Goal: Task Accomplishment & Management: Manage account settings

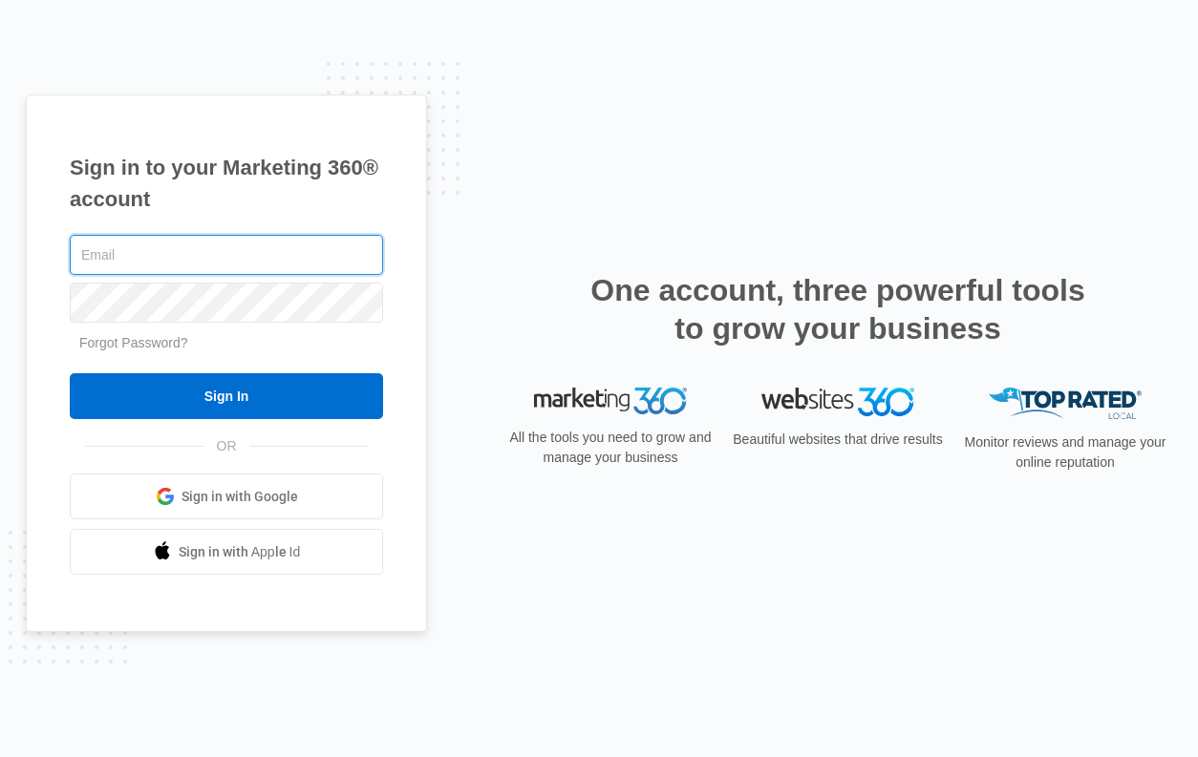
type input "[EMAIL_ADDRESS][DOMAIN_NAME]"
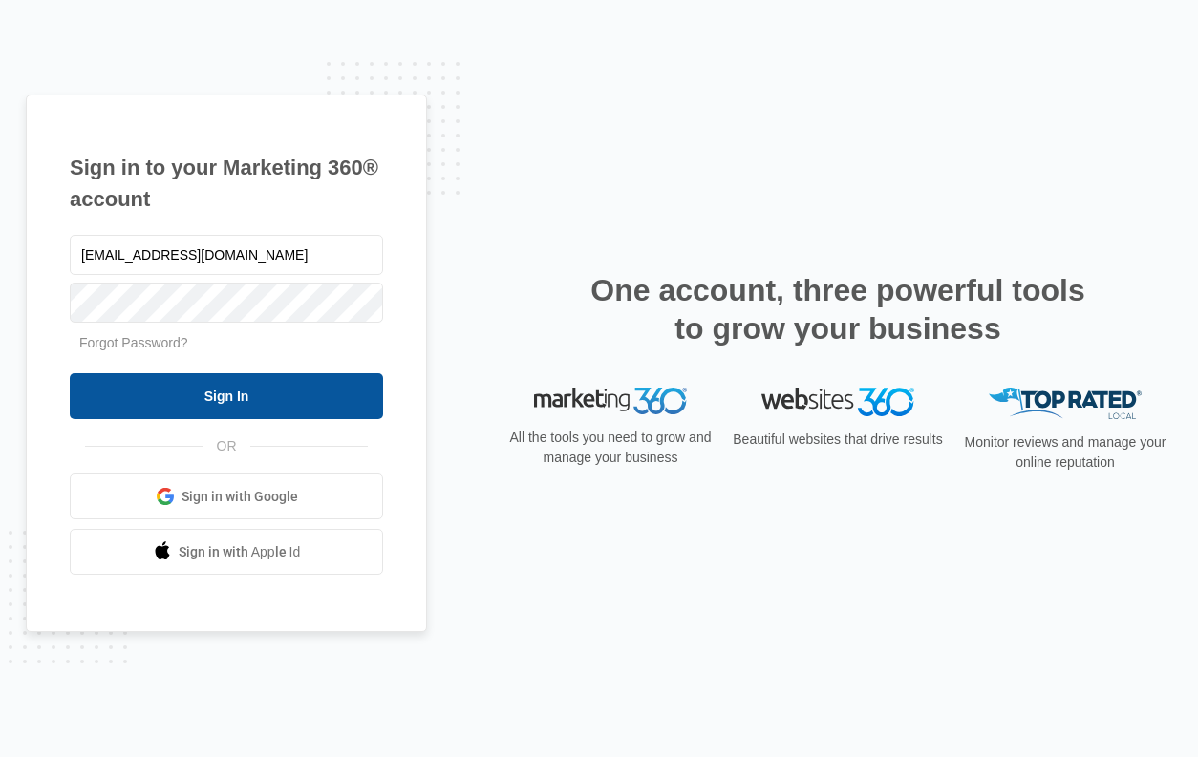
click at [234, 395] on input "Sign In" at bounding box center [226, 396] width 313 height 46
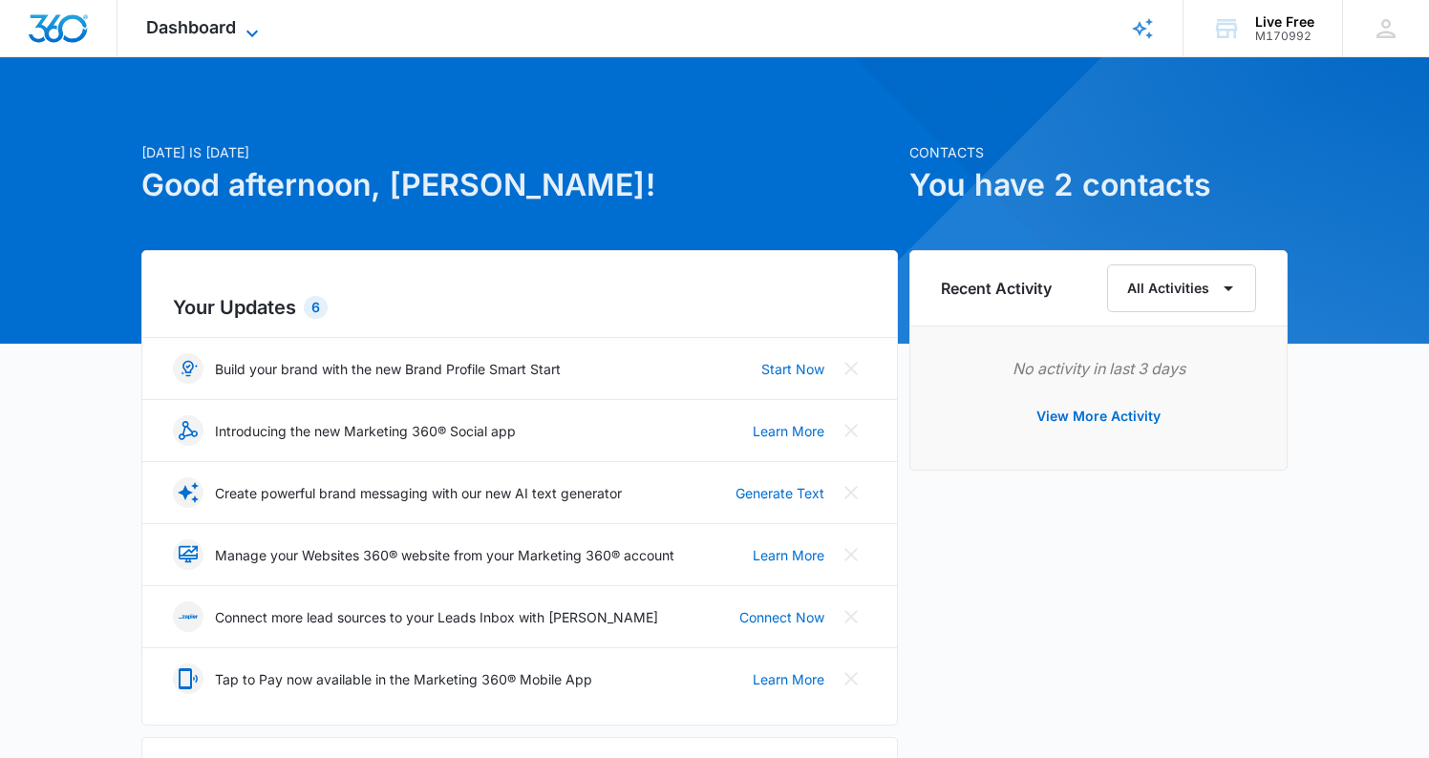
click at [249, 29] on icon at bounding box center [252, 33] width 23 height 23
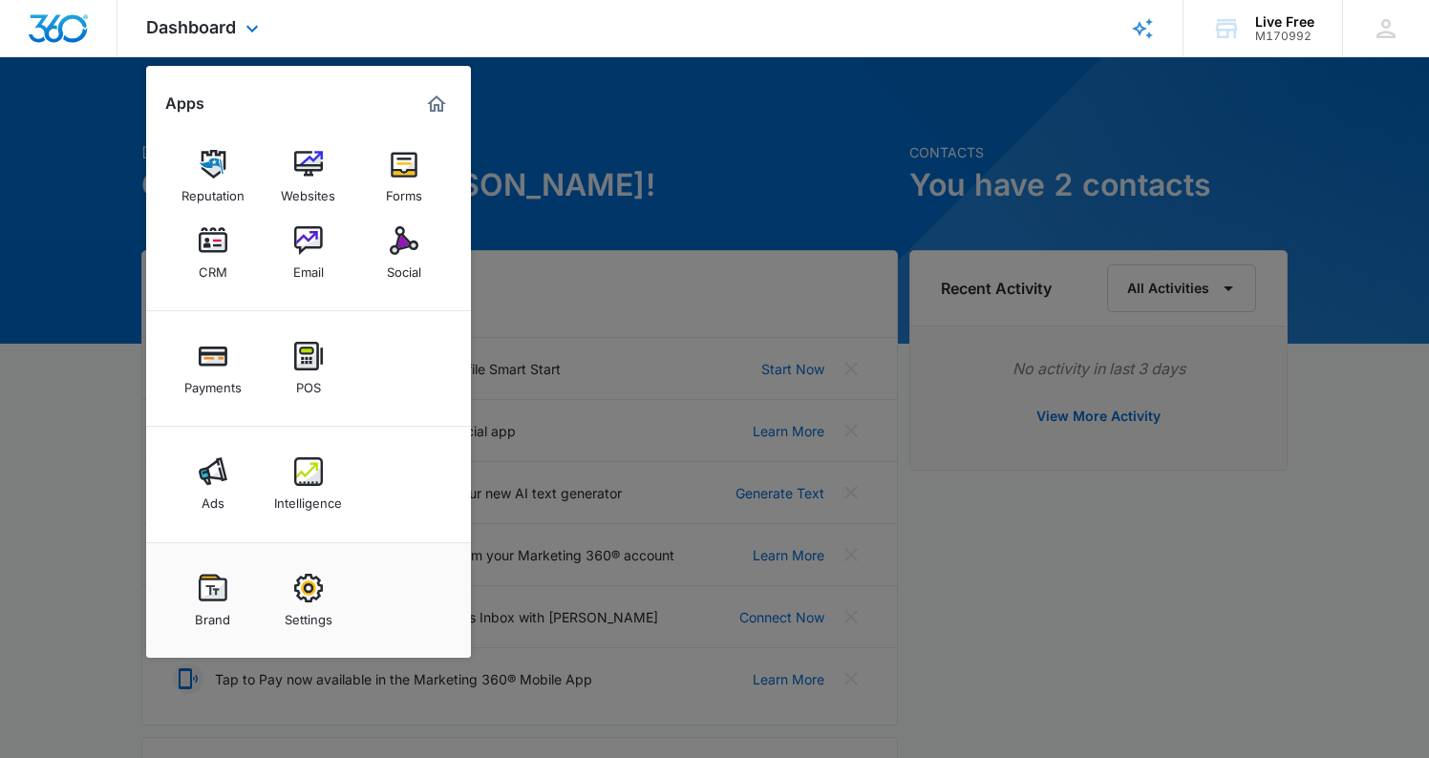
click at [602, 8] on div "Dashboard Apps Reputation Websites Forms CRM Email Social Payments POS Ads Inte…" at bounding box center [714, 28] width 1429 height 57
click at [1197, 21] on div "Live Free" at bounding box center [1284, 21] width 59 height 15
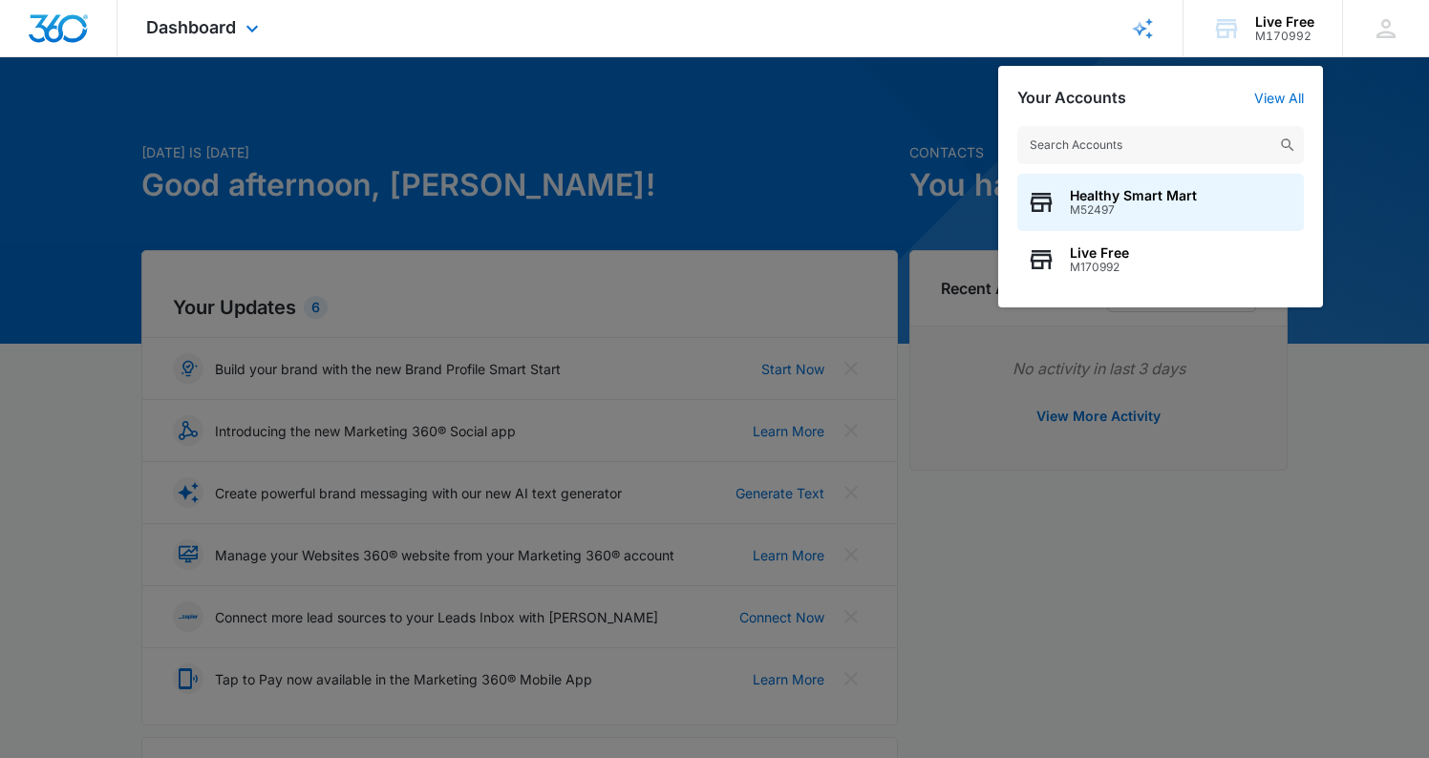
click at [1068, 18] on div "Dashboard Apps Reputation Websites Forms CRM Email Social Payments POS Ads Inte…" at bounding box center [714, 28] width 1429 height 57
click at [1197, 95] on link "View All" at bounding box center [1279, 98] width 50 height 16
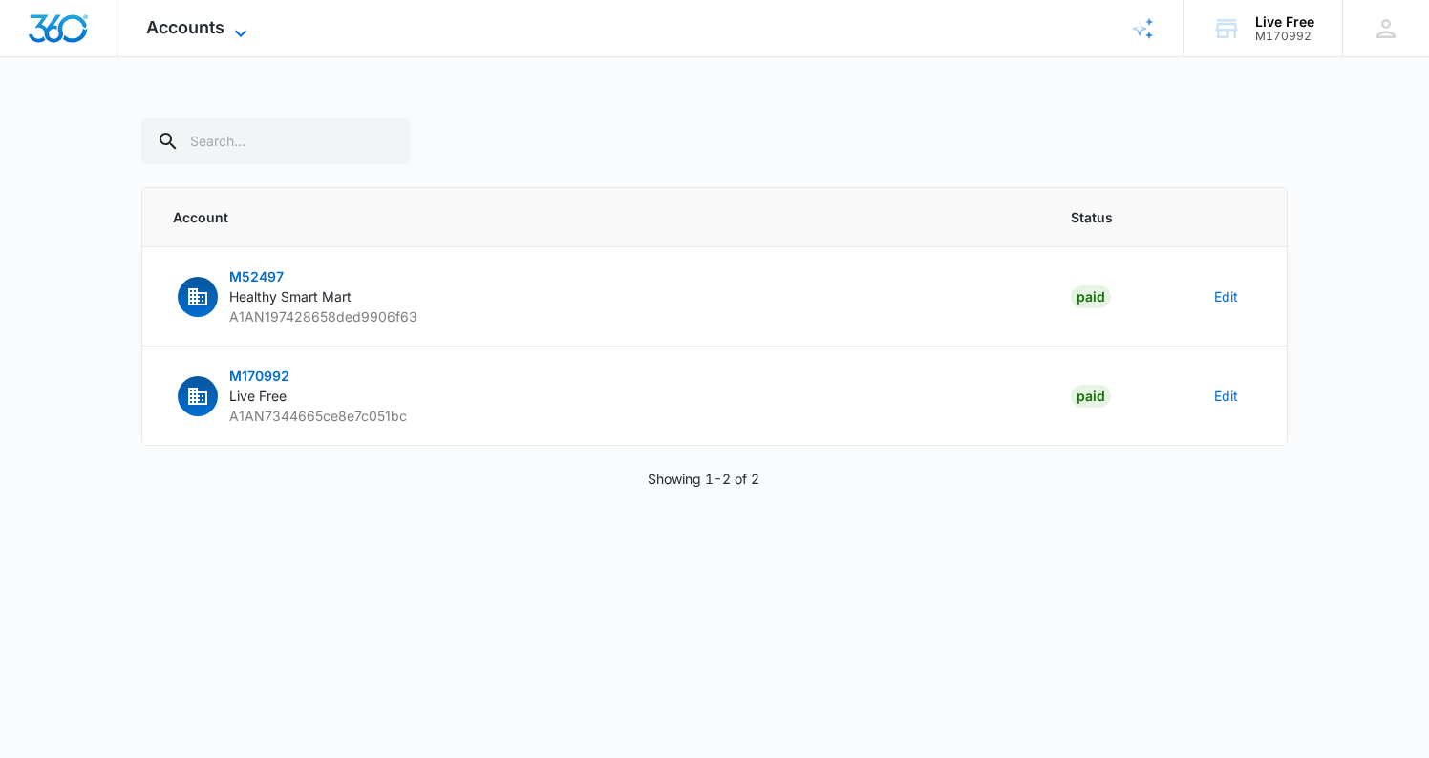
click at [237, 29] on icon at bounding box center [240, 33] width 23 height 23
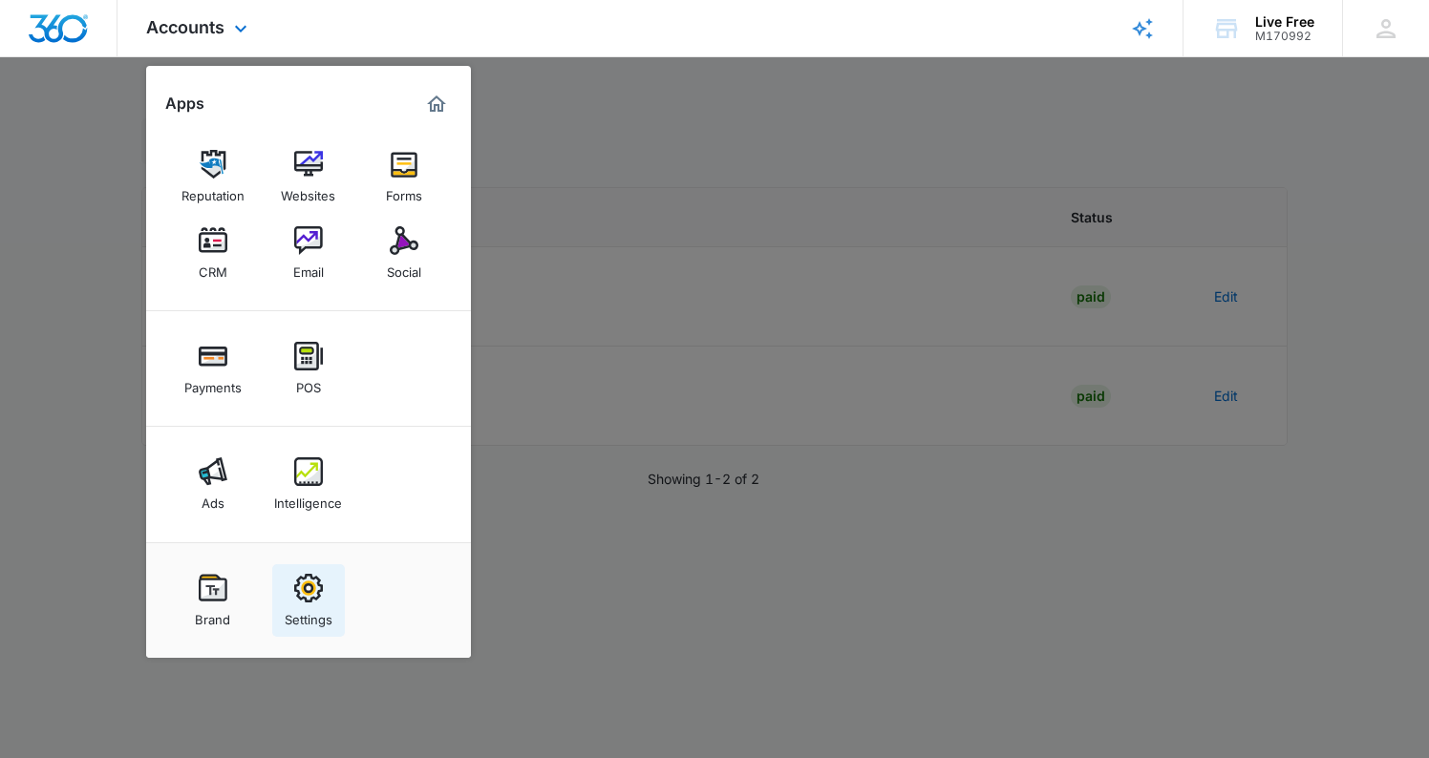
click at [305, 589] on img at bounding box center [308, 588] width 29 height 29
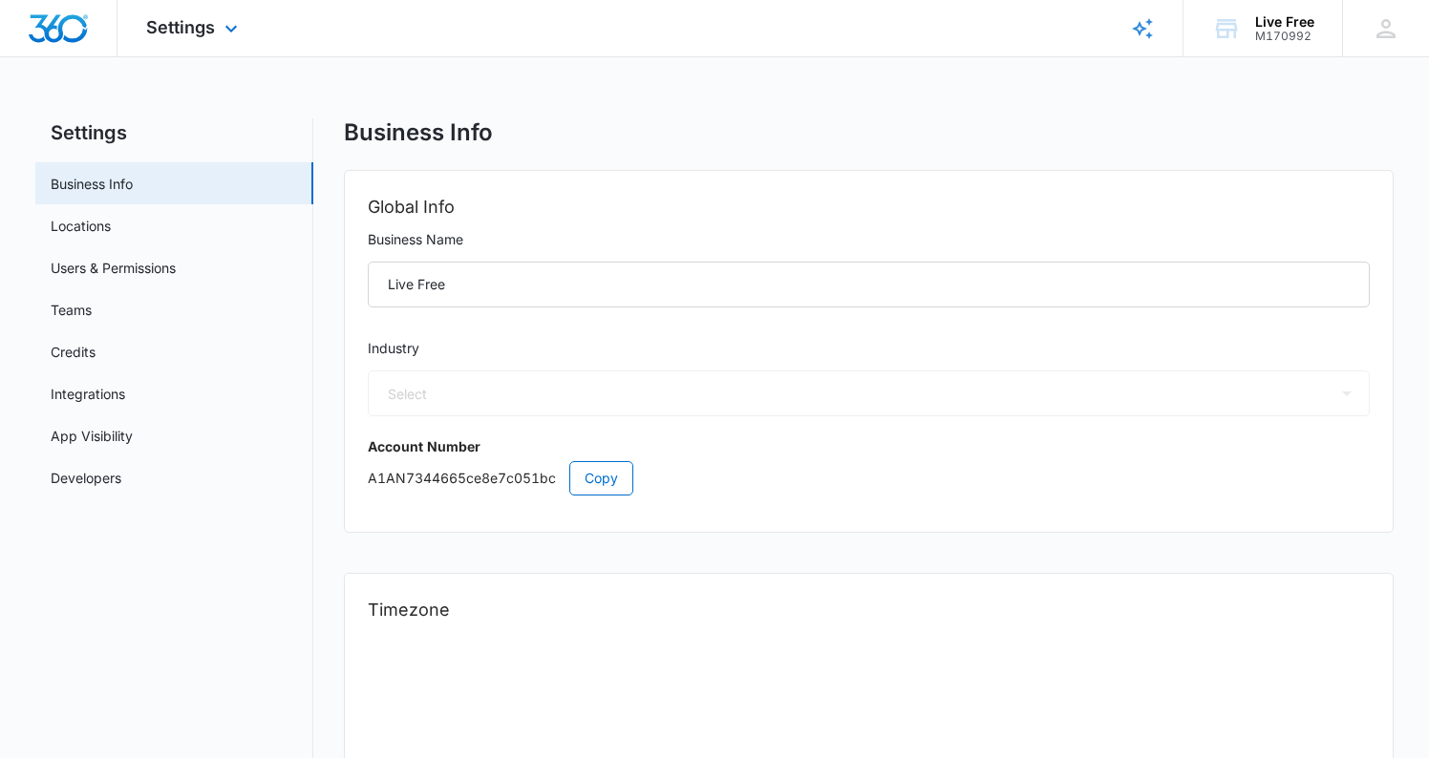
select select "52"
select select "US"
select select "America/[GEOGRAPHIC_DATA]"
click at [154, 266] on link "Users & Permissions" at bounding box center [113, 268] width 125 height 20
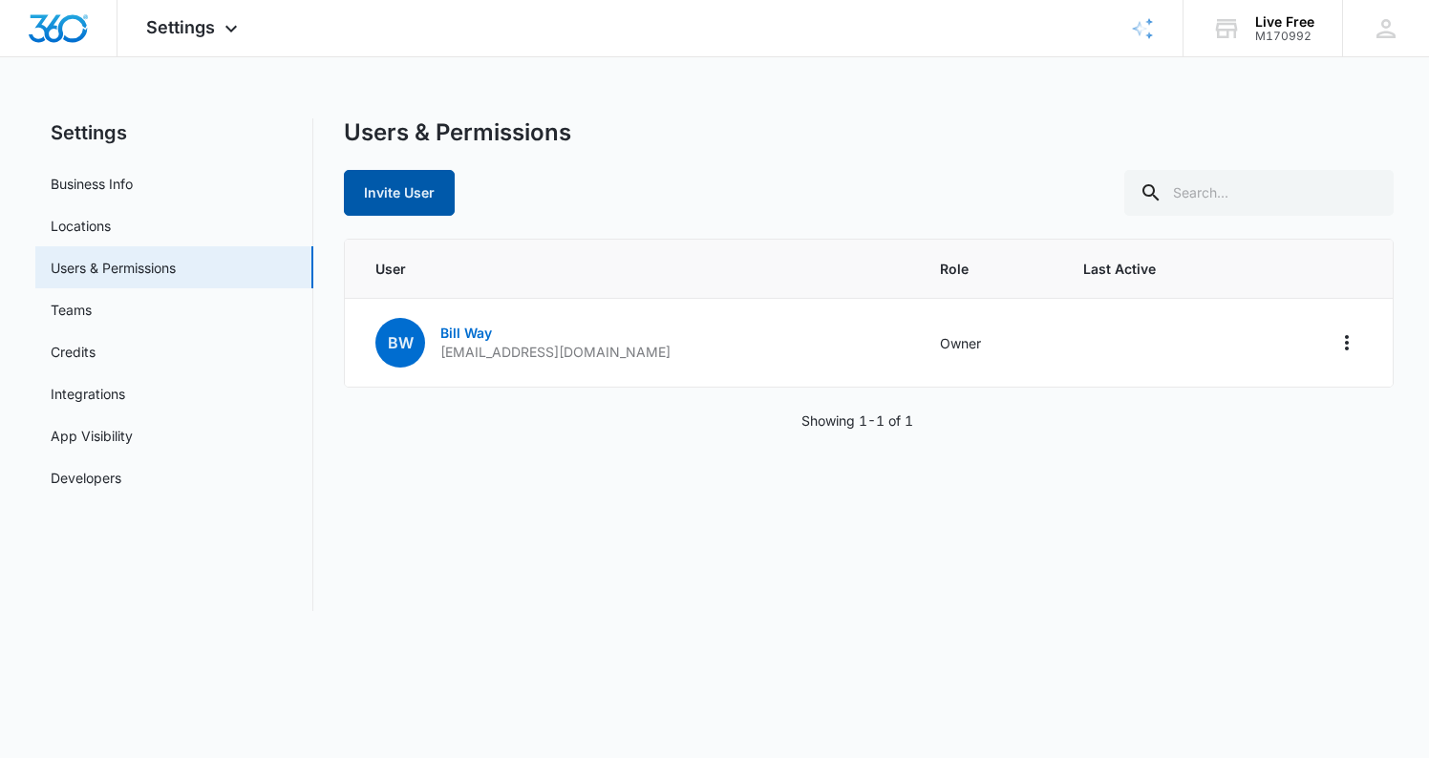
click at [399, 192] on button "Invite User" at bounding box center [399, 193] width 111 height 46
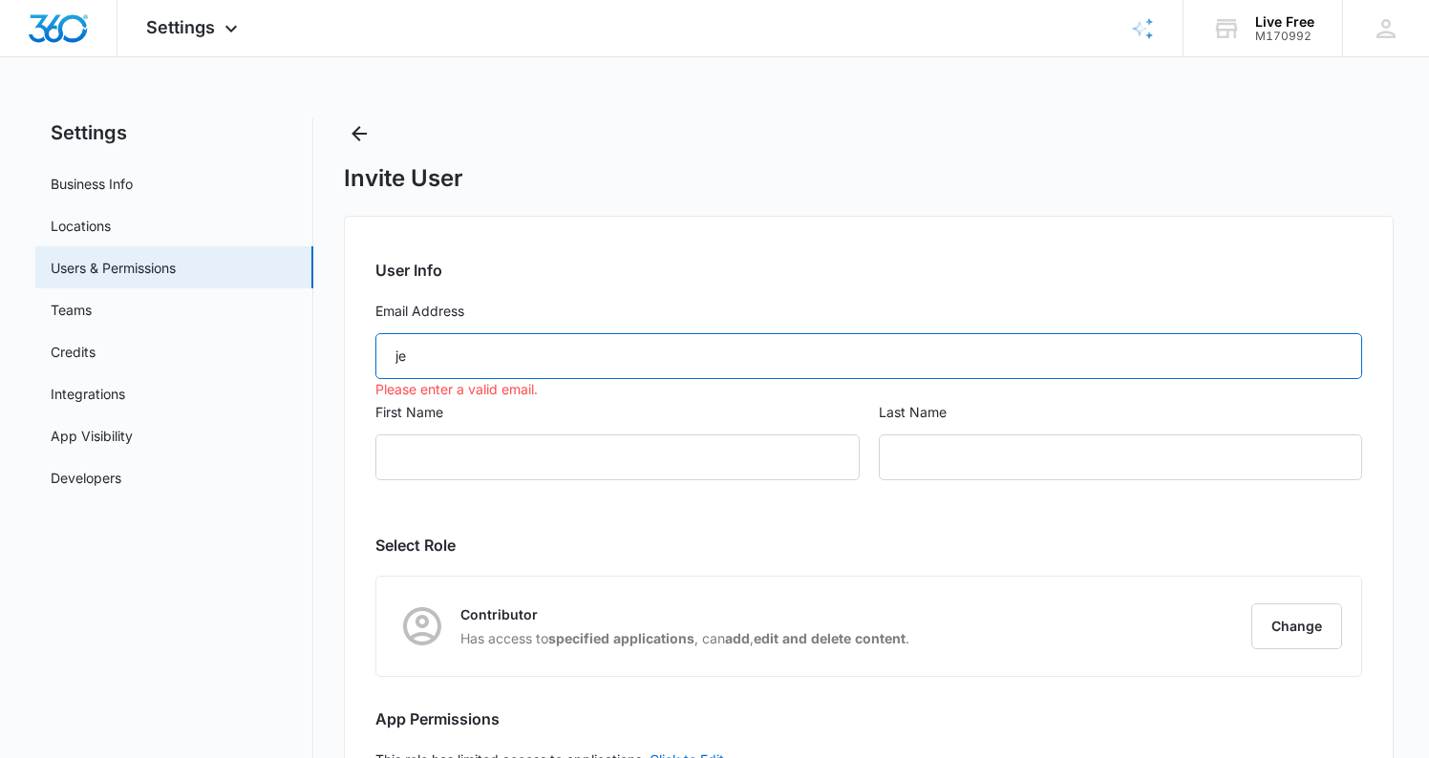
type input "j"
type input "[EMAIL_ADDRESS][DOMAIN_NAME]"
type input "[PERSON_NAME]"
type input "Bonoff"
type input "[EMAIL_ADDRESS][DOMAIN_NAME]"
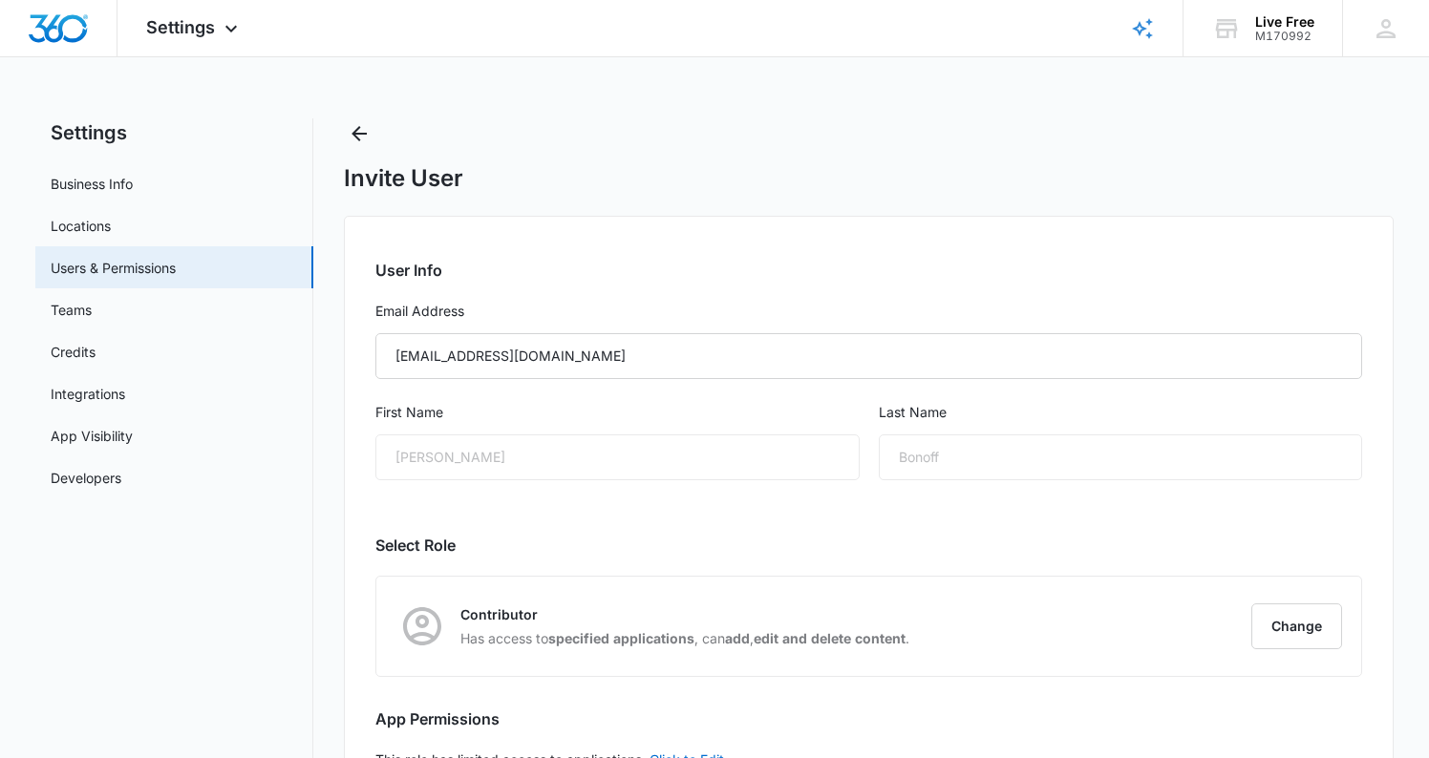
click at [506, 460] on div "[PERSON_NAME]" at bounding box center [616, 458] width 483 height 46
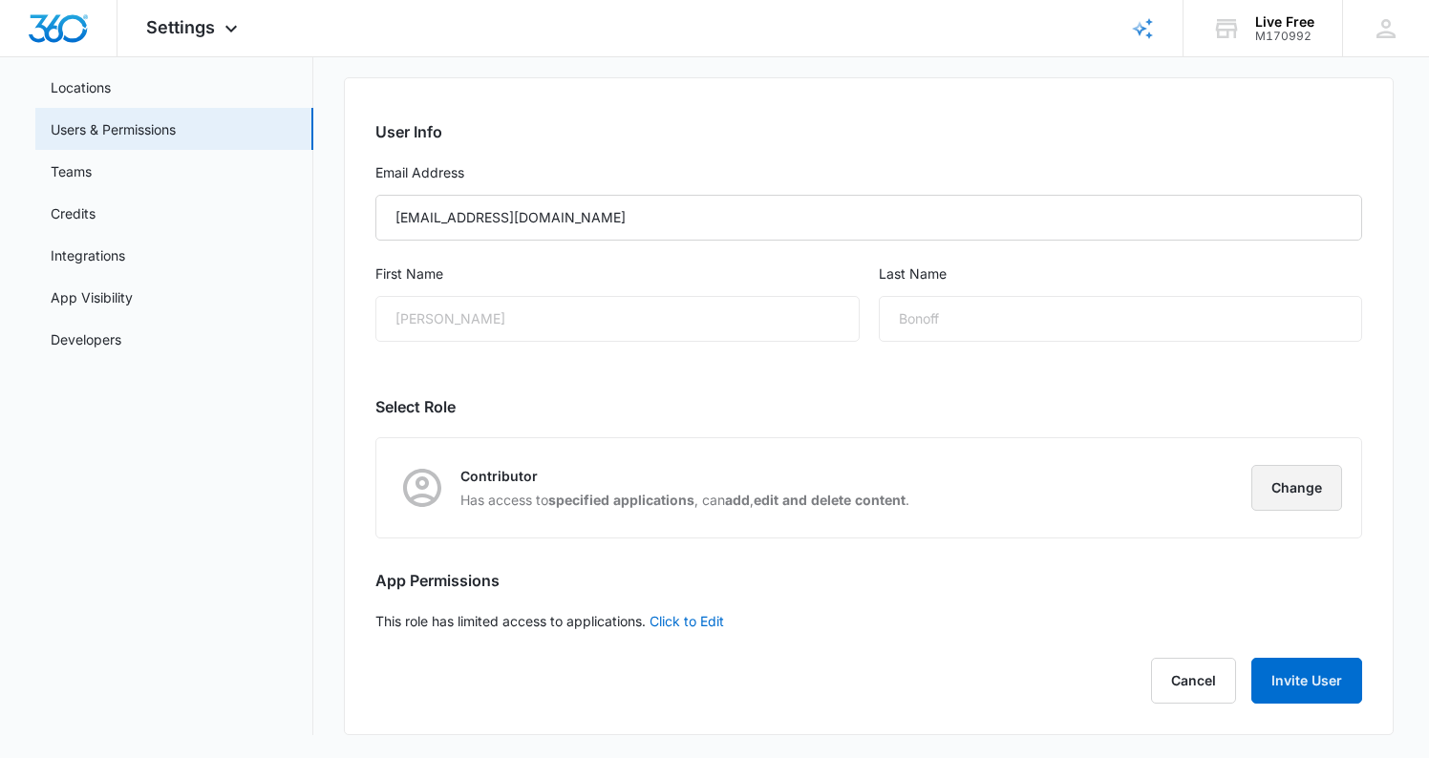
scroll to position [139, 0]
click at [1197, 485] on button "Change" at bounding box center [1296, 488] width 91 height 46
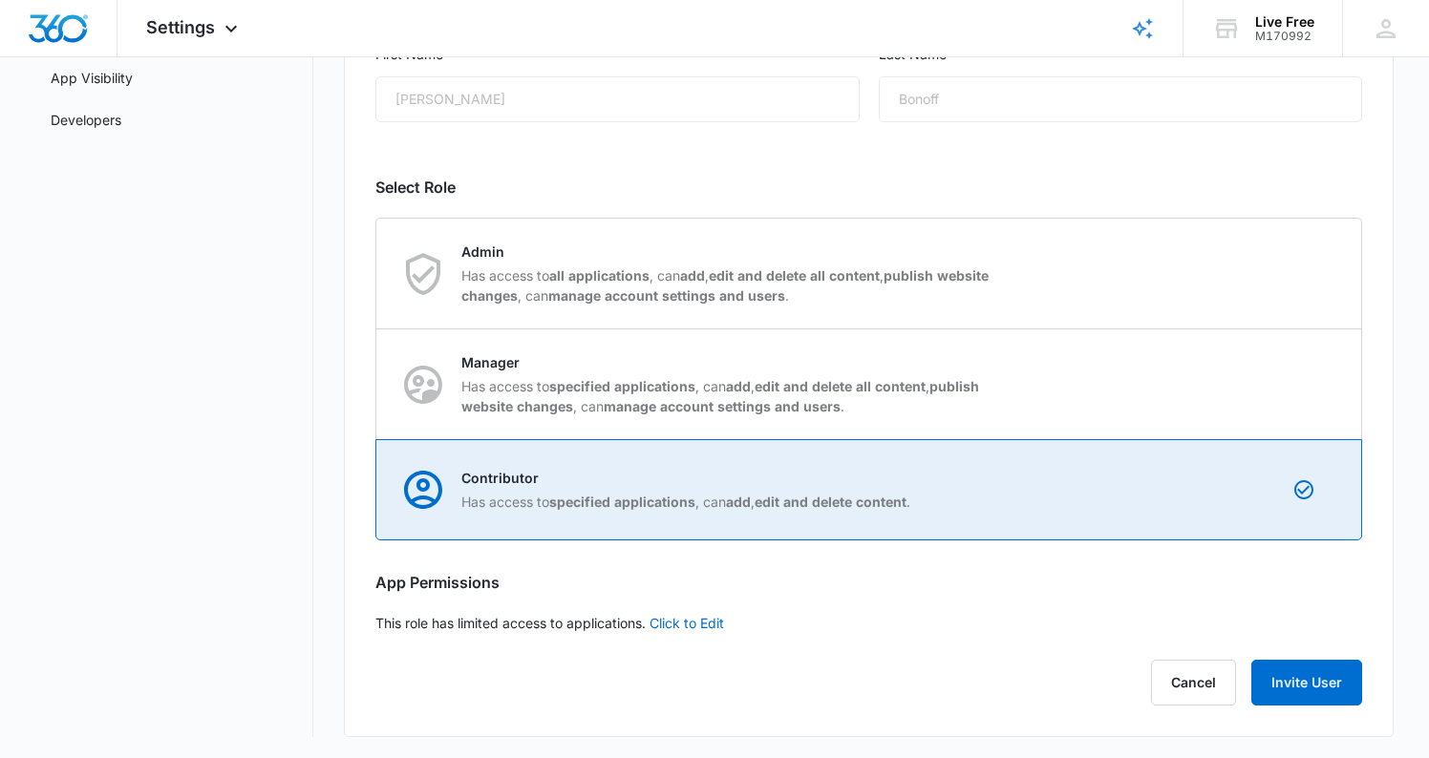
scroll to position [357, 0]
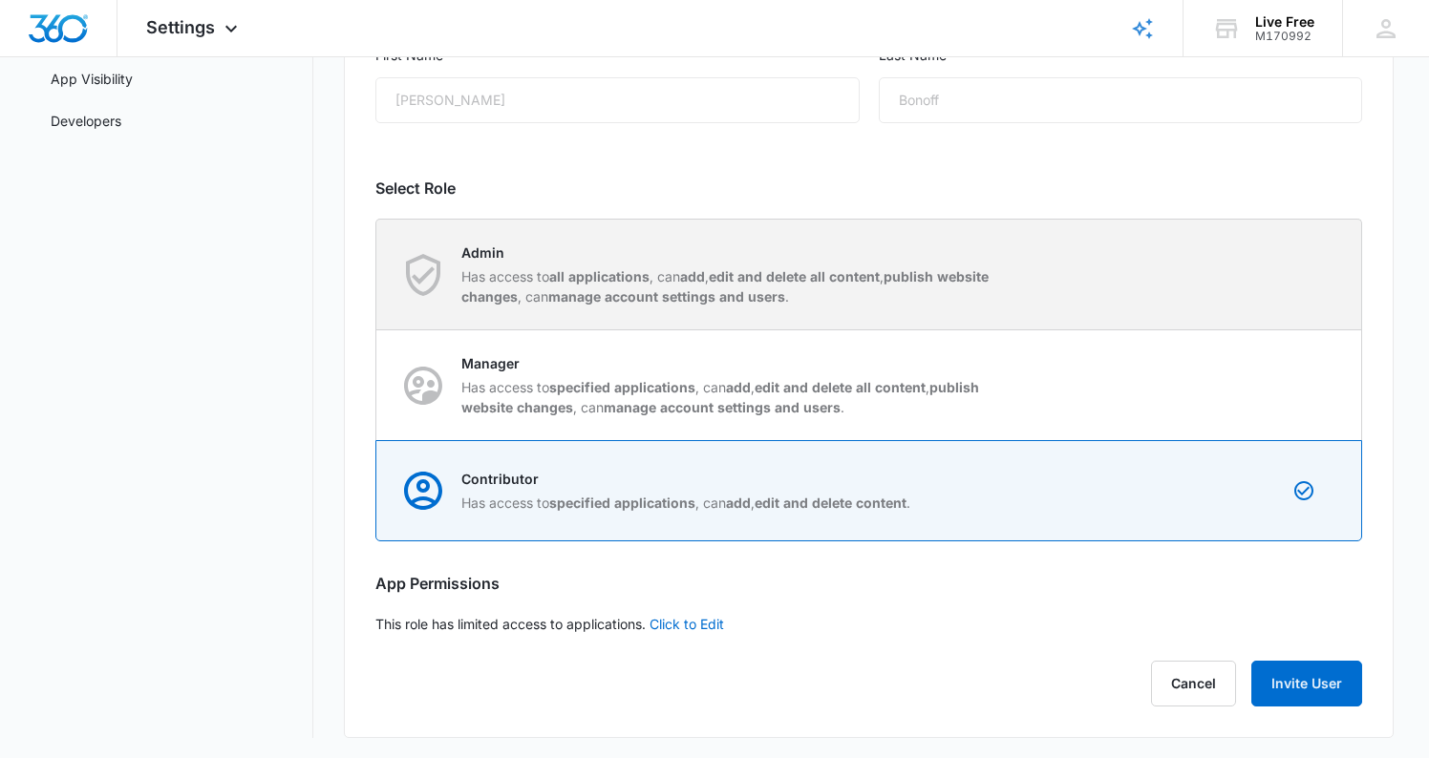
click at [736, 271] on strong "edit and delete all content" at bounding box center [794, 276] width 171 height 16
click at [377, 274] on input "Admin Has access to all applications , can add , edit and delete all content , …" at bounding box center [376, 274] width 1 height 1
radio input "true"
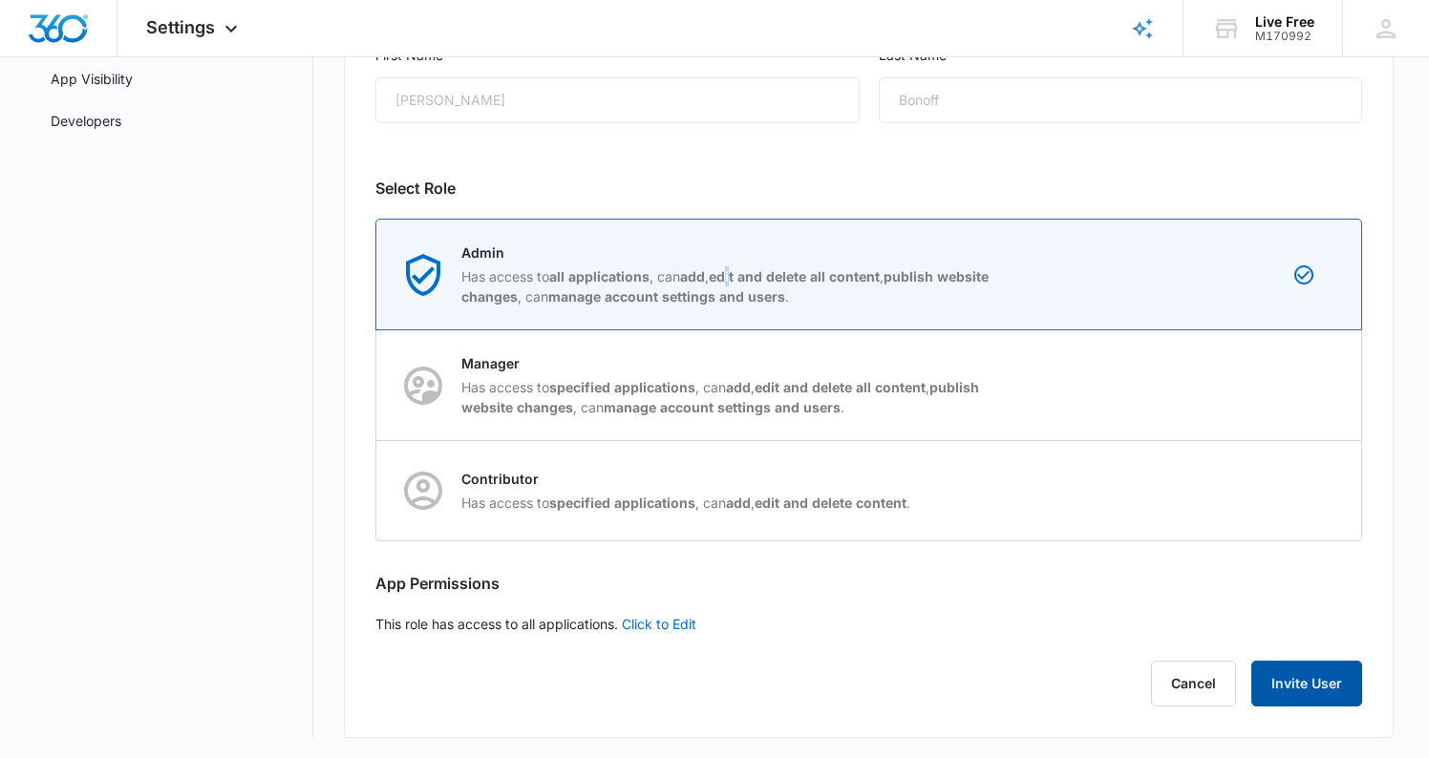
click at [1197, 680] on button "Invite User" at bounding box center [1306, 684] width 111 height 46
